Goal: Find specific page/section: Find specific page/section

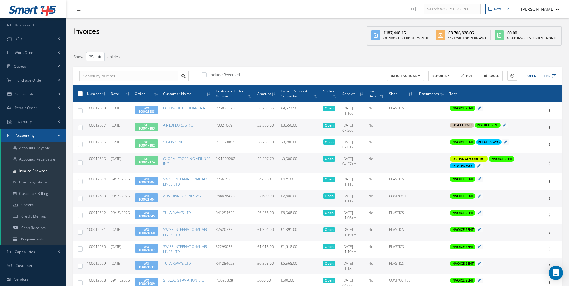
select select "25"
click at [50, 84] on link "Purchase Order" at bounding box center [33, 80] width 66 height 14
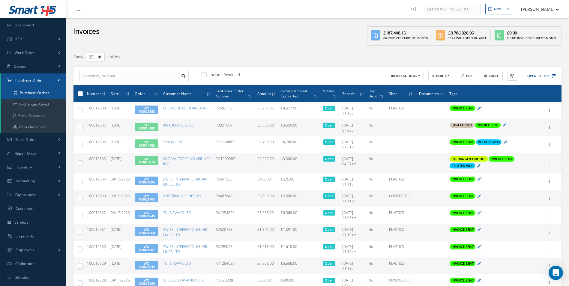
click at [39, 92] on a=1&status_id=2&status_id=3&status_id=5&collapsedFilters"] "Purchase Orders" at bounding box center [33, 92] width 65 height 11
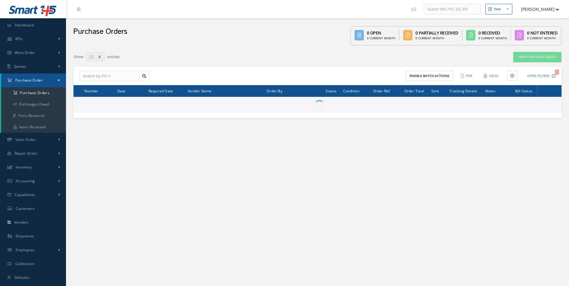
select select "25"
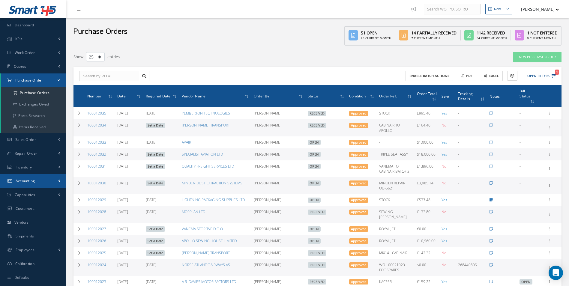
click at [41, 178] on link "Accounting" at bounding box center [33, 181] width 66 height 14
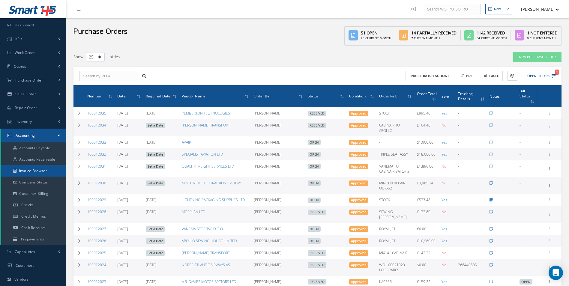
click at [41, 174] on link "Invoice Browser" at bounding box center [33, 170] width 65 height 11
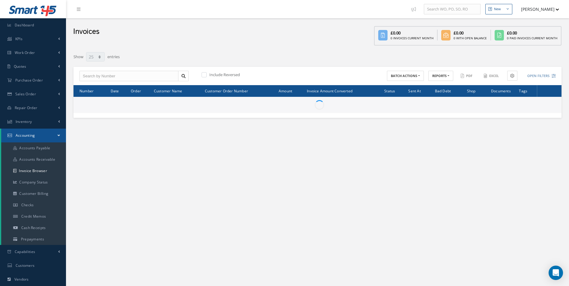
select select "25"
